Goal: Find specific page/section: Find specific page/section

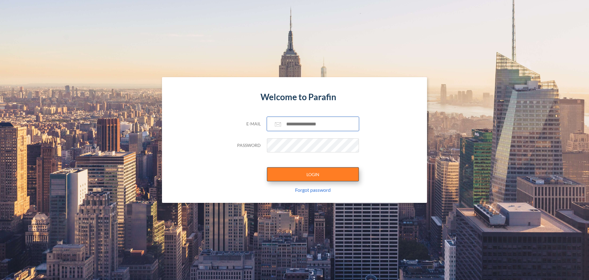
type input "**********"
click at [293, 173] on button "LOGIN" at bounding box center [313, 174] width 92 height 14
type input "**********"
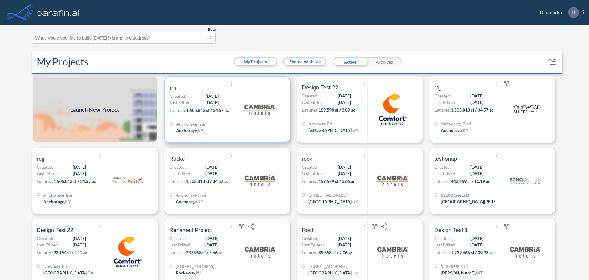
click at [245, 115] on img at bounding box center [260, 109] width 31 height 31
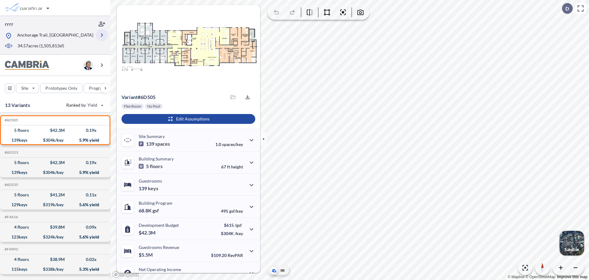
click at [100, 33] on icon "button" at bounding box center [101, 34] width 7 height 7
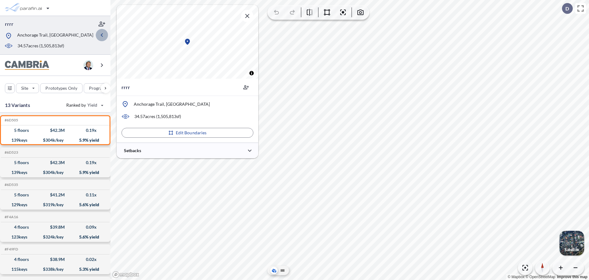
click at [100, 35] on icon "button" at bounding box center [101, 34] width 7 height 7
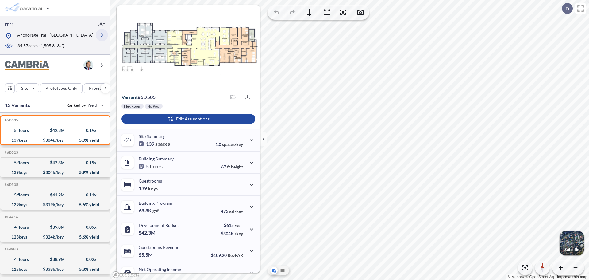
click at [101, 37] on icon "button" at bounding box center [101, 34] width 7 height 7
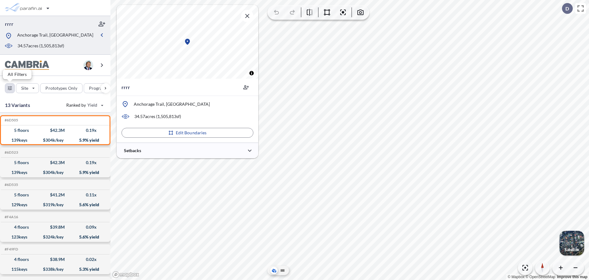
click at [10, 87] on div "button" at bounding box center [9, 87] width 9 height 9
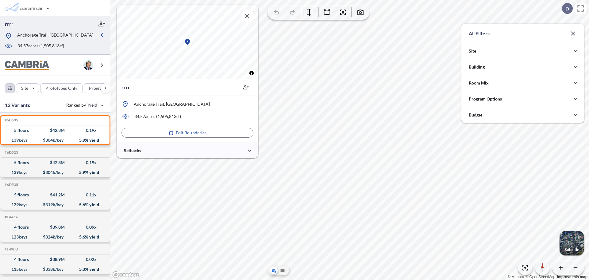
scroll to position [306827, 306704]
click at [501, 51] on div at bounding box center [522, 51] width 123 height 16
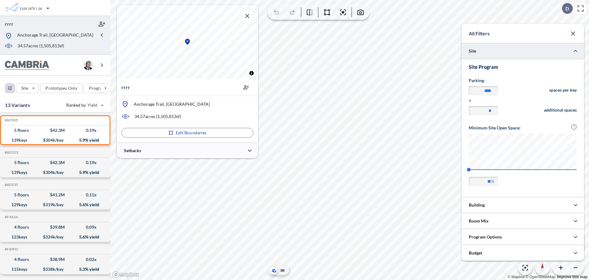
click at [504, 56] on div at bounding box center [522, 51] width 123 height 16
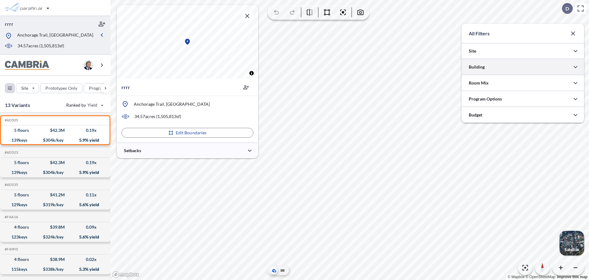
click at [485, 72] on div at bounding box center [522, 67] width 123 height 16
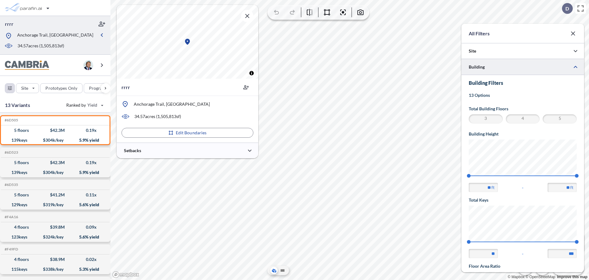
scroll to position [0, 0]
click at [505, 71] on div at bounding box center [522, 67] width 123 height 16
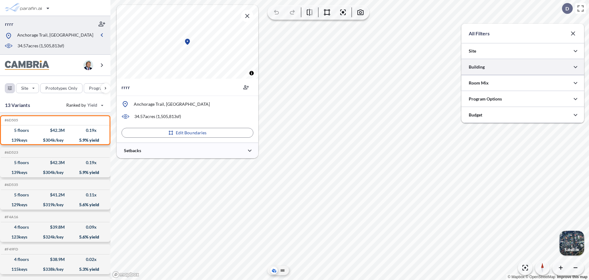
scroll to position [306785, 306704]
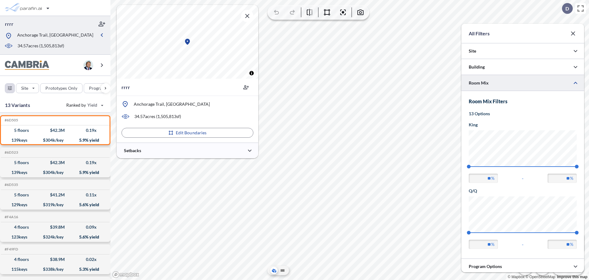
click at [503, 84] on div at bounding box center [522, 83] width 123 height 16
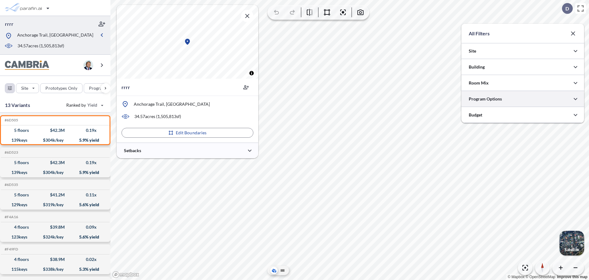
click at [500, 99] on div at bounding box center [522, 99] width 123 height 16
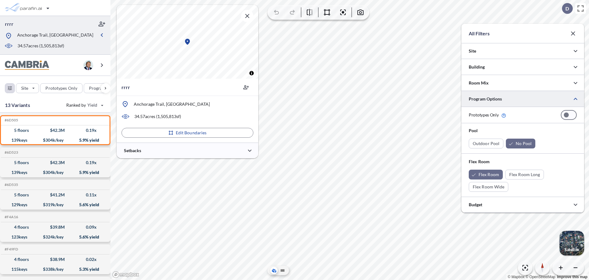
click at [500, 99] on div at bounding box center [522, 99] width 123 height 16
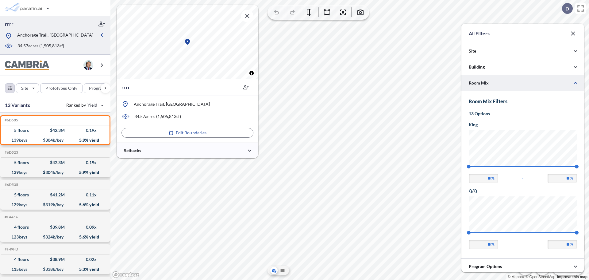
click at [493, 81] on div at bounding box center [522, 83] width 123 height 16
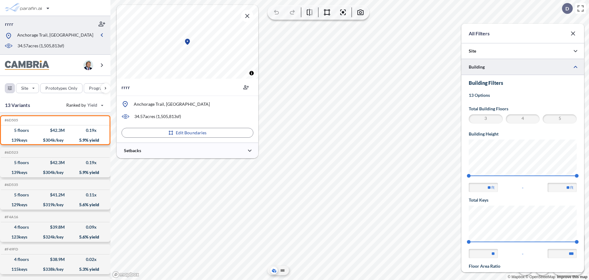
click at [493, 67] on div at bounding box center [522, 67] width 123 height 16
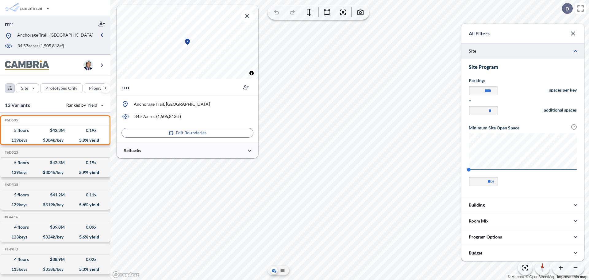
click at [489, 53] on div at bounding box center [522, 51] width 123 height 16
